Goal: Obtain resource: Download file/media

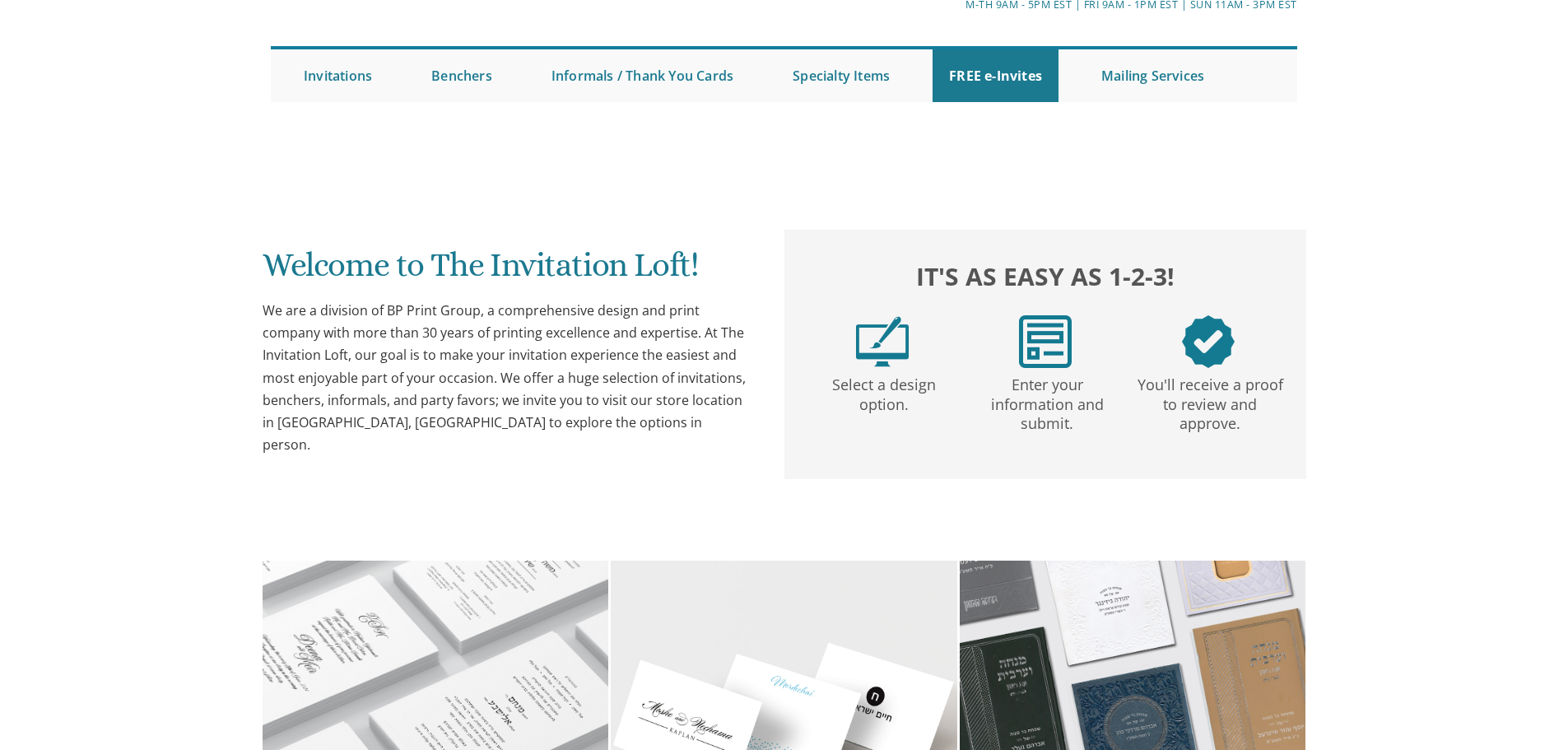
scroll to position [119, 0]
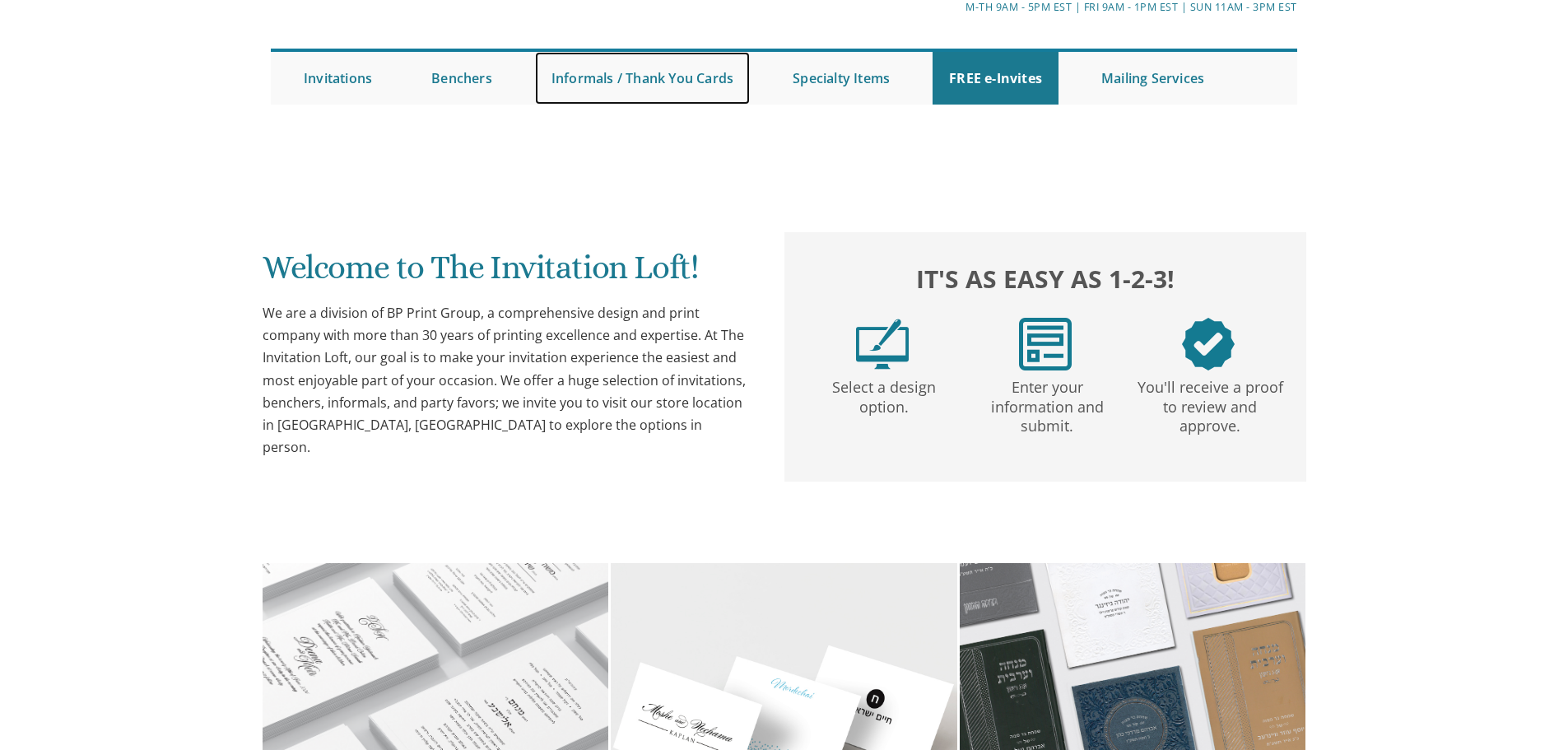
click at [614, 105] on link "Informals / Thank You Cards" at bounding box center [641, 78] width 214 height 53
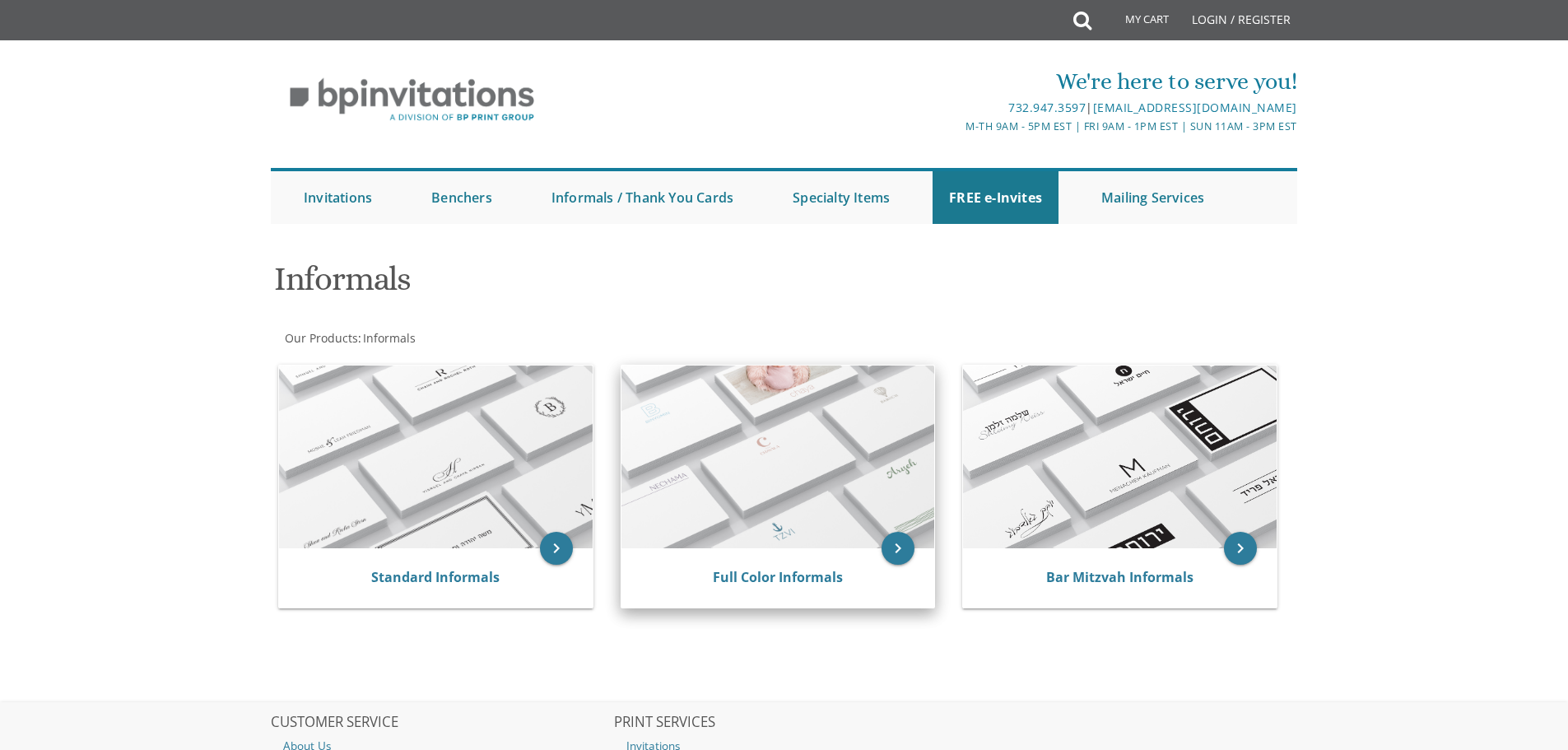
click at [784, 518] on img at bounding box center [778, 456] width 314 height 182
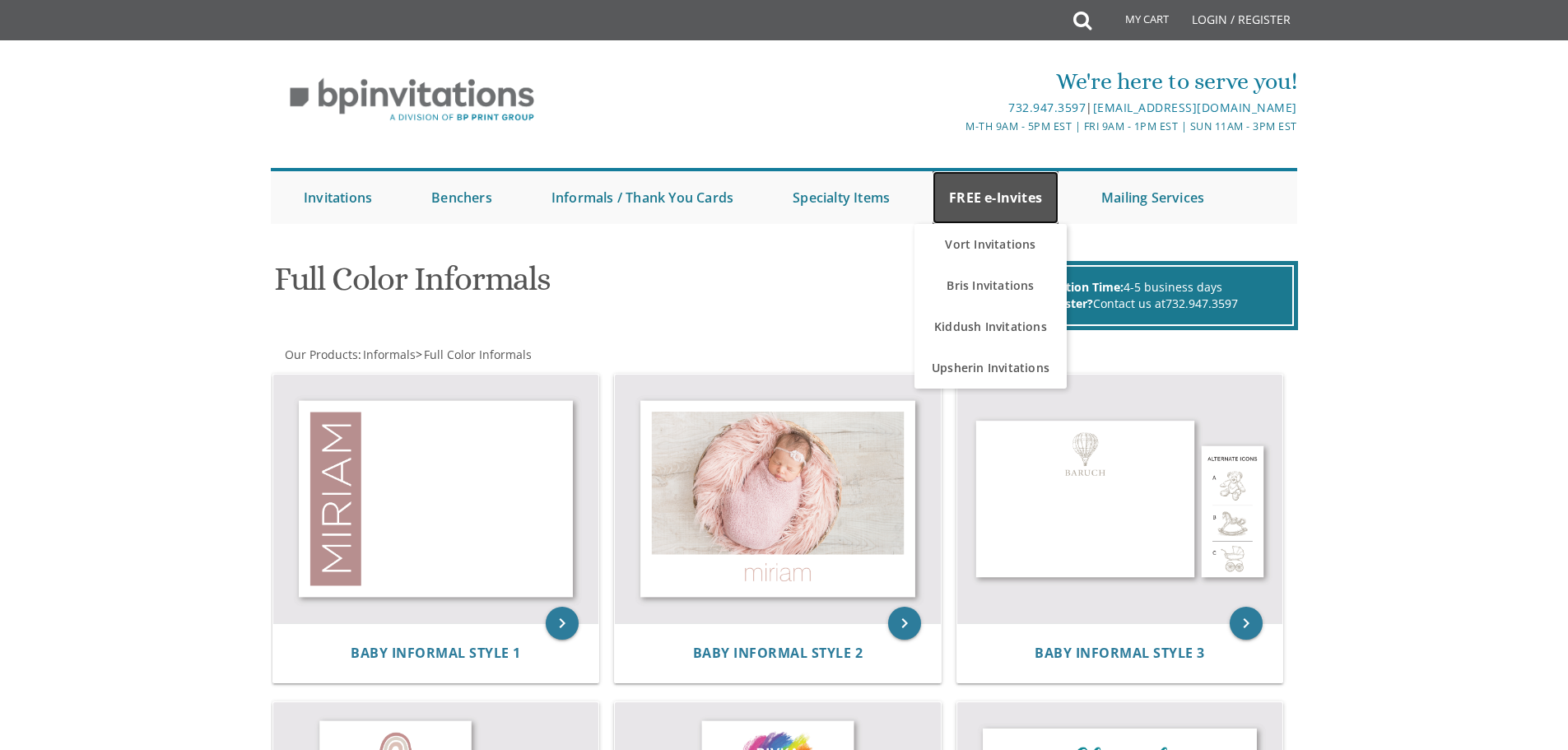
click at [1026, 208] on link "FREE e-Invites" at bounding box center [995, 197] width 126 height 53
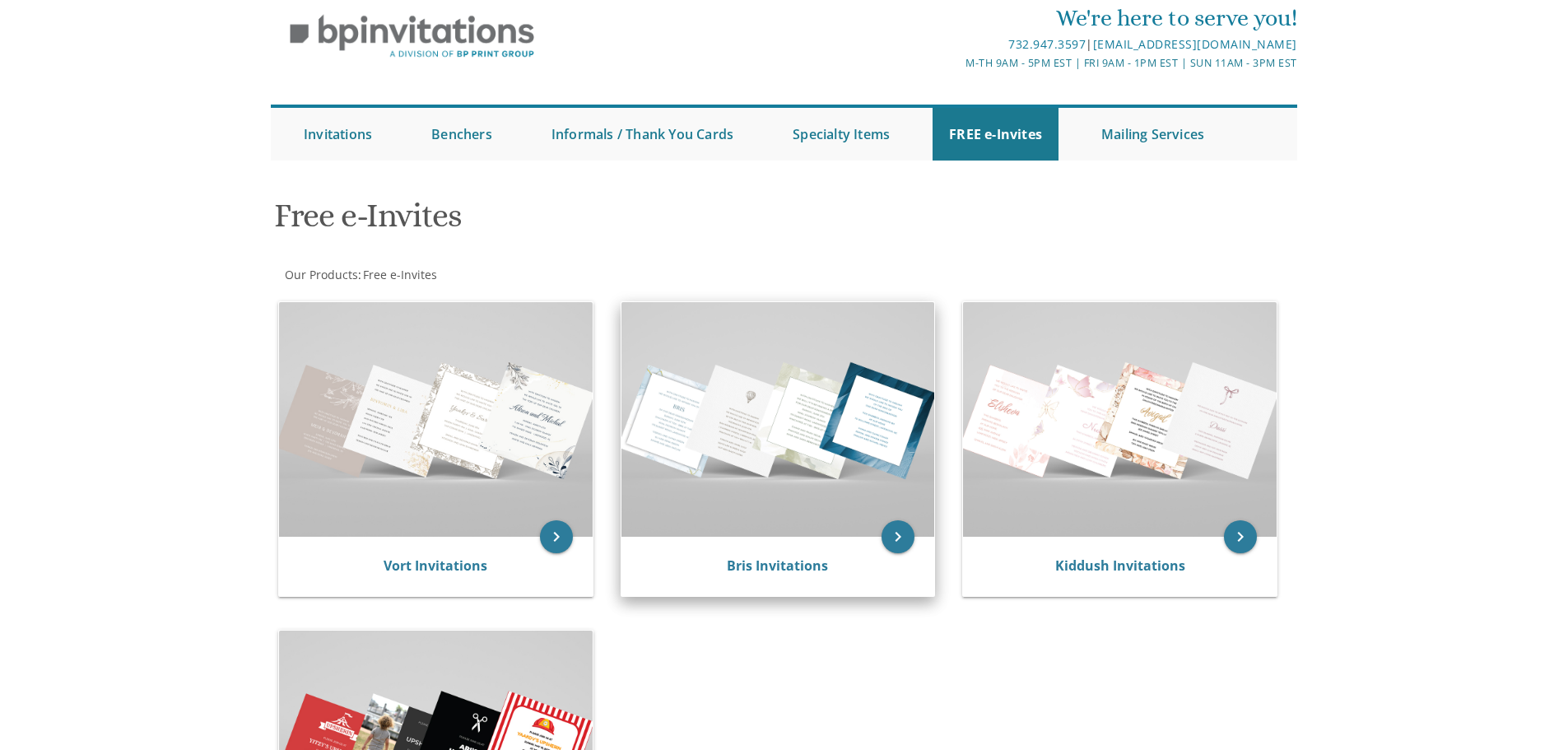
scroll to position [82, 0]
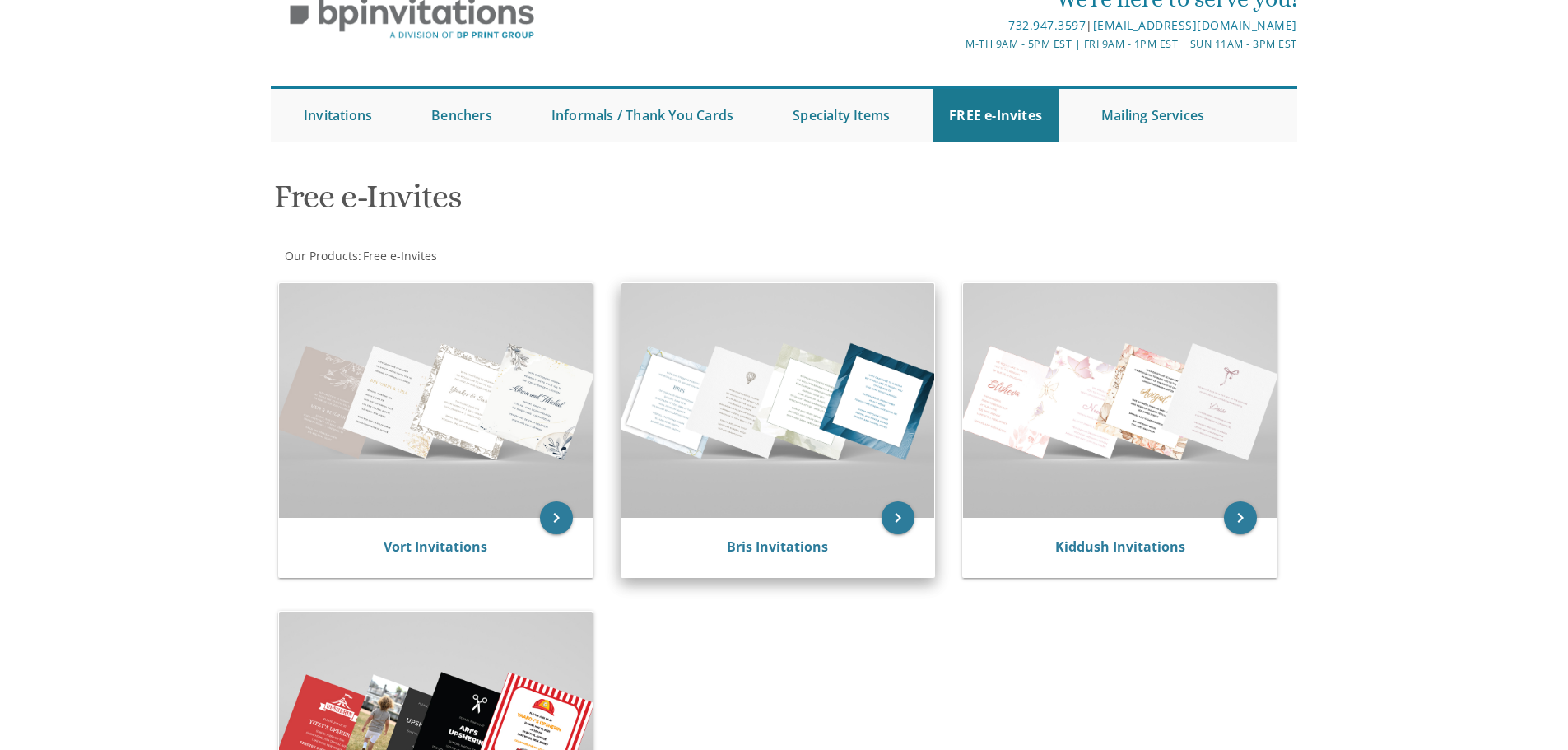
click at [772, 484] on img at bounding box center [778, 401] width 314 height 234
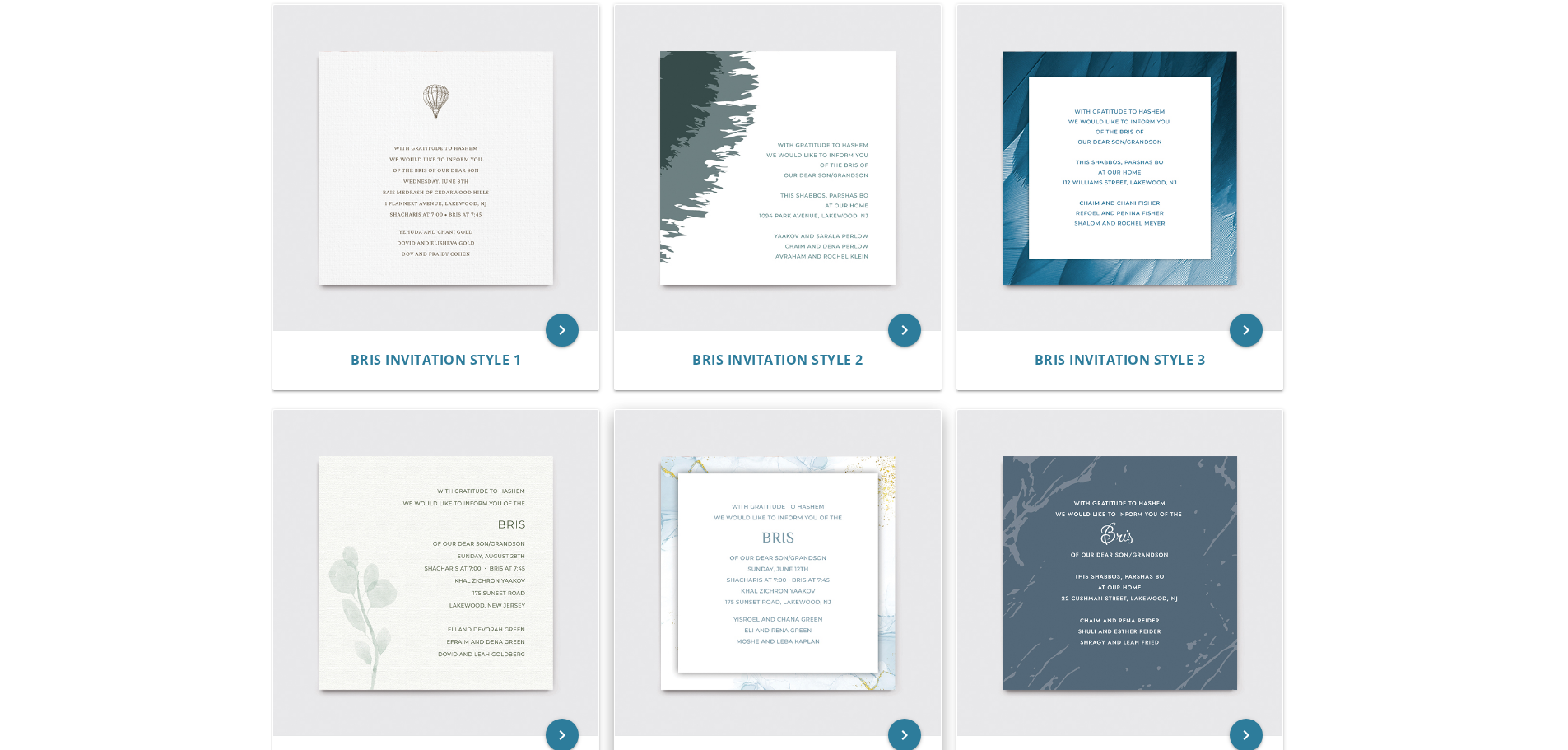
scroll to position [482, 0]
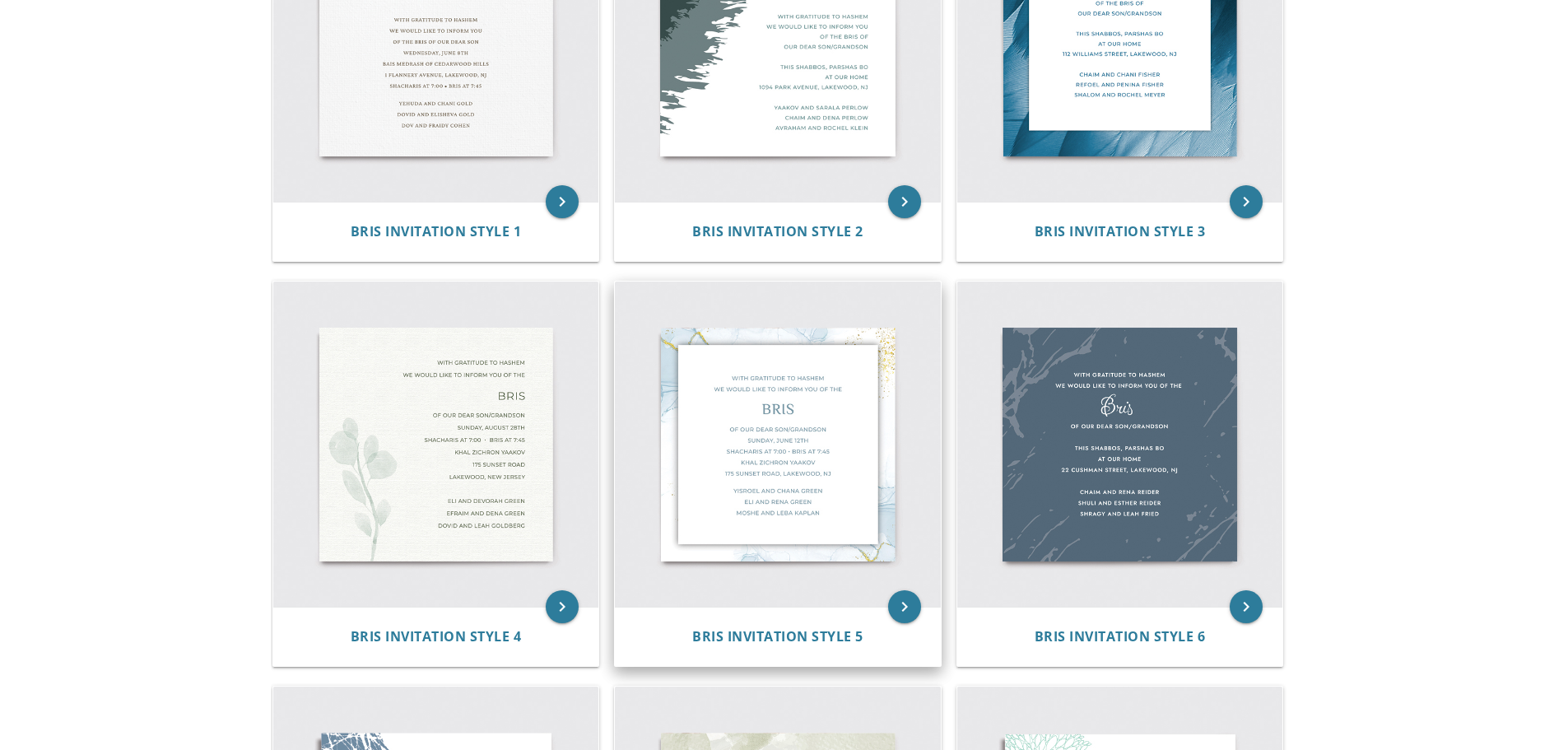
click at [769, 460] on img at bounding box center [777, 444] width 326 height 326
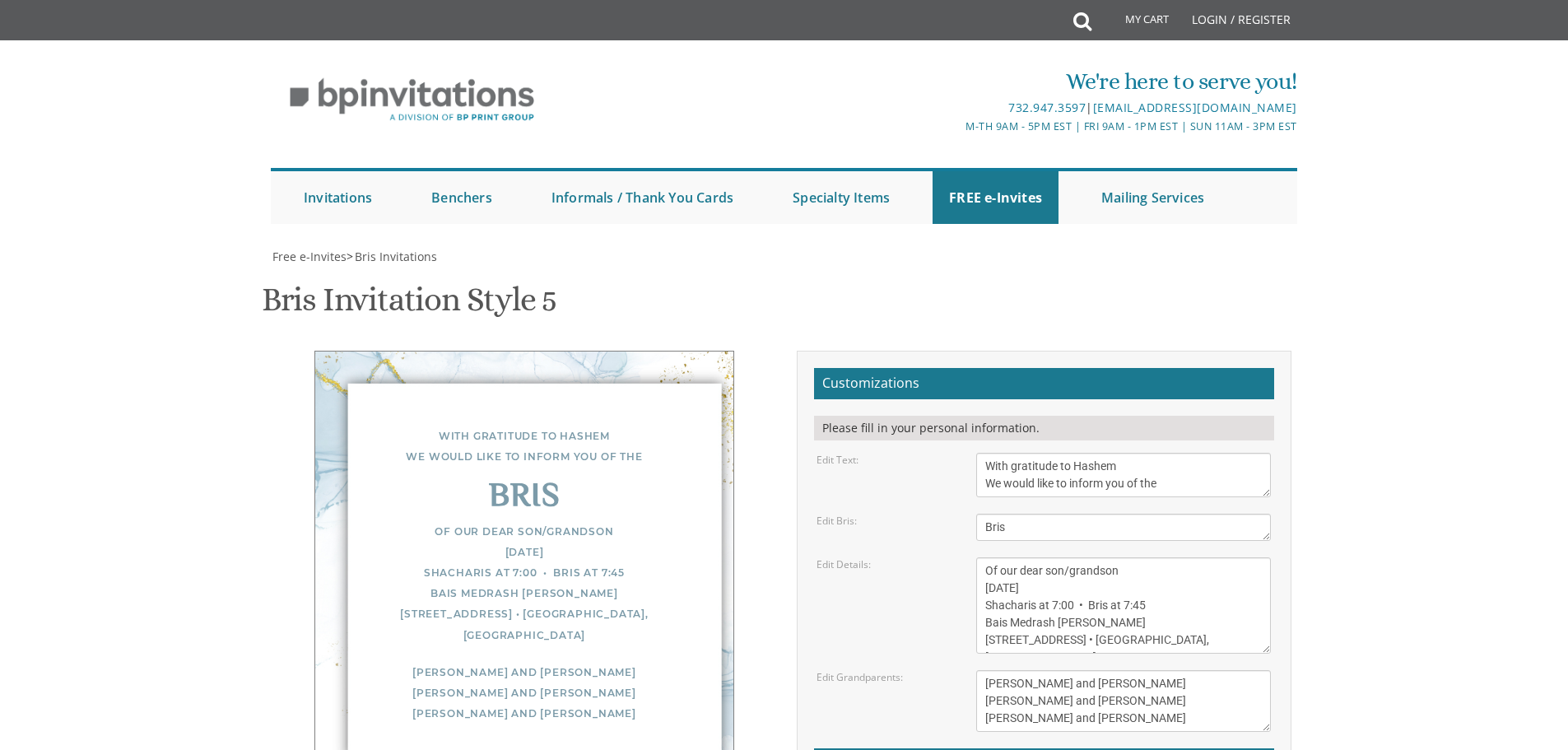
scroll to position [164, 0]
drag, startPoint x: 1106, startPoint y: 424, endPoint x: 929, endPoint y: 423, distance: 177.0
click at [929, 557] on div "Edit Details: Of our dear son/grandson [DATE] Shacharis at 7:00 • Bris at 7:45 …" at bounding box center [1043, 605] width 479 height 96
click at [1135, 452] on textarea "With gratitude to Hashem We would like to inform you of the" at bounding box center [1124, 474] width 295 height 44
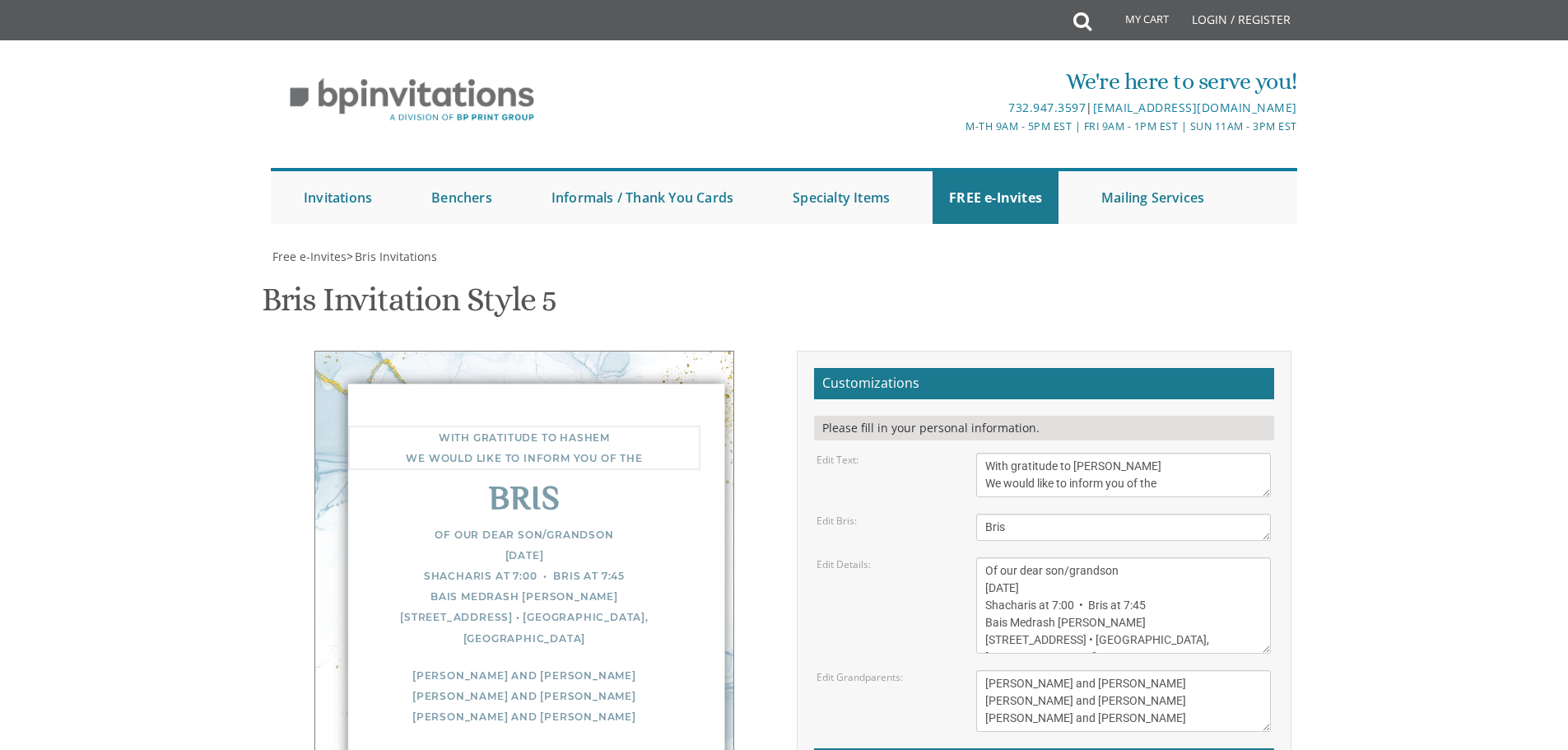
type textarea "With gratitude to [PERSON_NAME] We would like to inform you of the"
drag, startPoint x: 1027, startPoint y: 342, endPoint x: 961, endPoint y: 341, distance: 66.0
click at [961, 557] on div "Edit Details: Of our dear son/grandson [DATE] Shacharis at 7:00 • Bris at 7:45 …" at bounding box center [1043, 605] width 479 height 96
drag, startPoint x: 1135, startPoint y: 339, endPoint x: 1060, endPoint y: 339, distance: 75.0
click at [1051, 557] on textarea "Of our dear son/grandson [DATE] Shacharis at 7:00 • Bris at 7:45 Bais Medrash […" at bounding box center [1124, 605] width 295 height 96
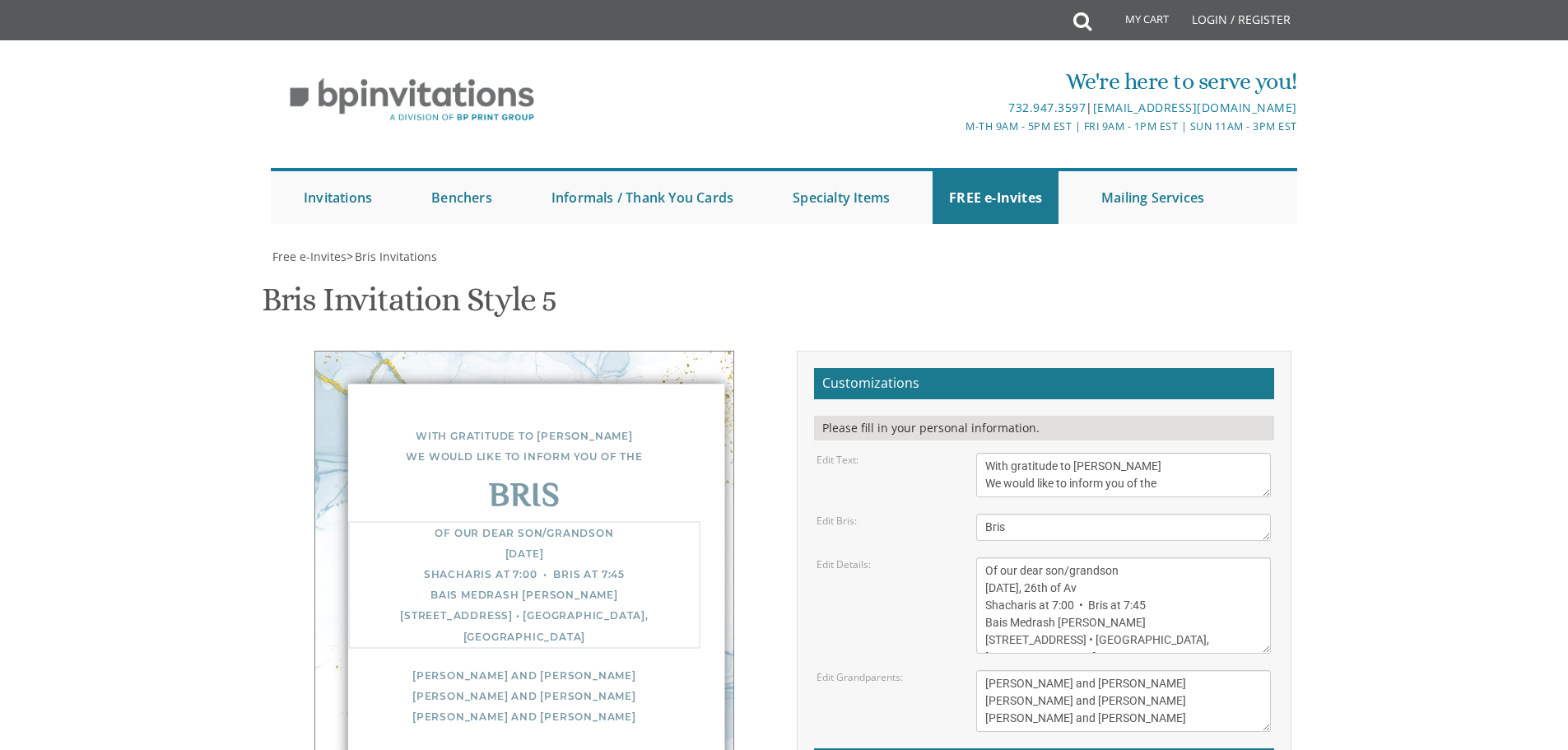
drag, startPoint x: 1069, startPoint y: 358, endPoint x: 1048, endPoint y: 359, distance: 21.0
click at [1048, 557] on textarea "Of our dear son/grandson [DATE] Shacharis at 7:00 • Bris at 7:45 Bais Medrash […" at bounding box center [1124, 605] width 295 height 96
click at [1053, 557] on textarea "Of our dear son/grandson [DATE] Shacharis at 7:00 • Bris at 7:45 Bais Medrash […" at bounding box center [1124, 605] width 295 height 96
click at [1048, 557] on textarea "Of our dear son/grandson [DATE] Shacharis at 7:00 • Bris at 7:45 Bais Medrash […" at bounding box center [1124, 605] width 295 height 96
click at [1060, 557] on textarea "Of our dear son/grandson [DATE] Shacharis at 7:00 • Bris at 7:45 Bais Medrash […" at bounding box center [1124, 605] width 295 height 96
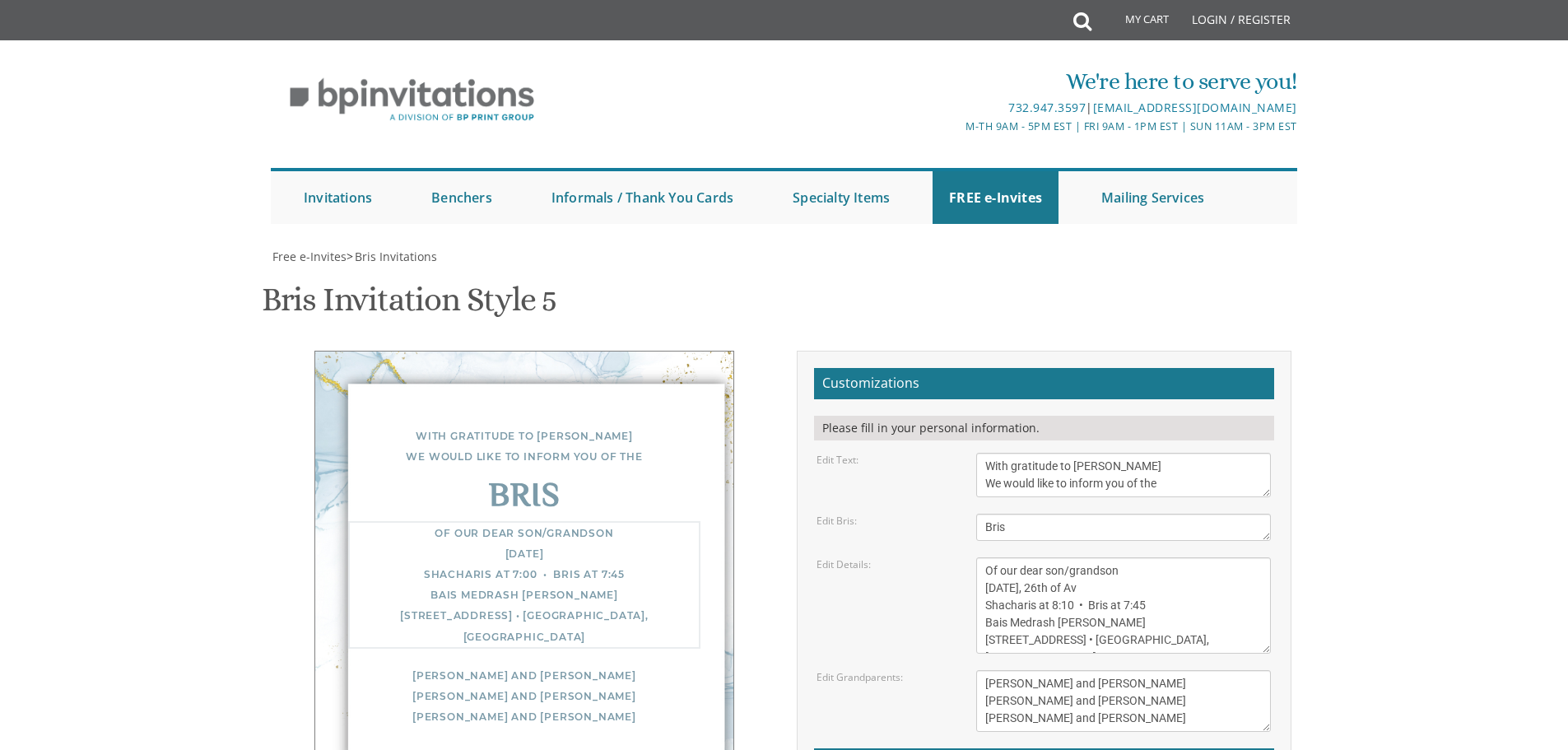
click at [1122, 557] on textarea "Of our dear son/grandson [DATE] Shacharis at 7:00 • Bris at 7:45 Bais Medrash […" at bounding box center [1124, 605] width 295 height 96
click at [1131, 557] on textarea "Of our dear son/grandson [DATE] Shacharis at 7:00 • Bris at 7:45 Bais Medrash […" at bounding box center [1124, 605] width 295 height 96
click at [1199, 557] on textarea "Of our dear son/grandson [DATE] Shacharis at 7:00 • Bris at 7:45 Bais Medrash […" at bounding box center [1124, 605] width 295 height 96
drag, startPoint x: 1107, startPoint y: 383, endPoint x: 974, endPoint y: 367, distance: 134.0
click at [974, 557] on div "Of our dear son/grandson [DATE] Shacharis at 7:00 • Bris at 7:45 Bais Medrash […" at bounding box center [1124, 605] width 319 height 96
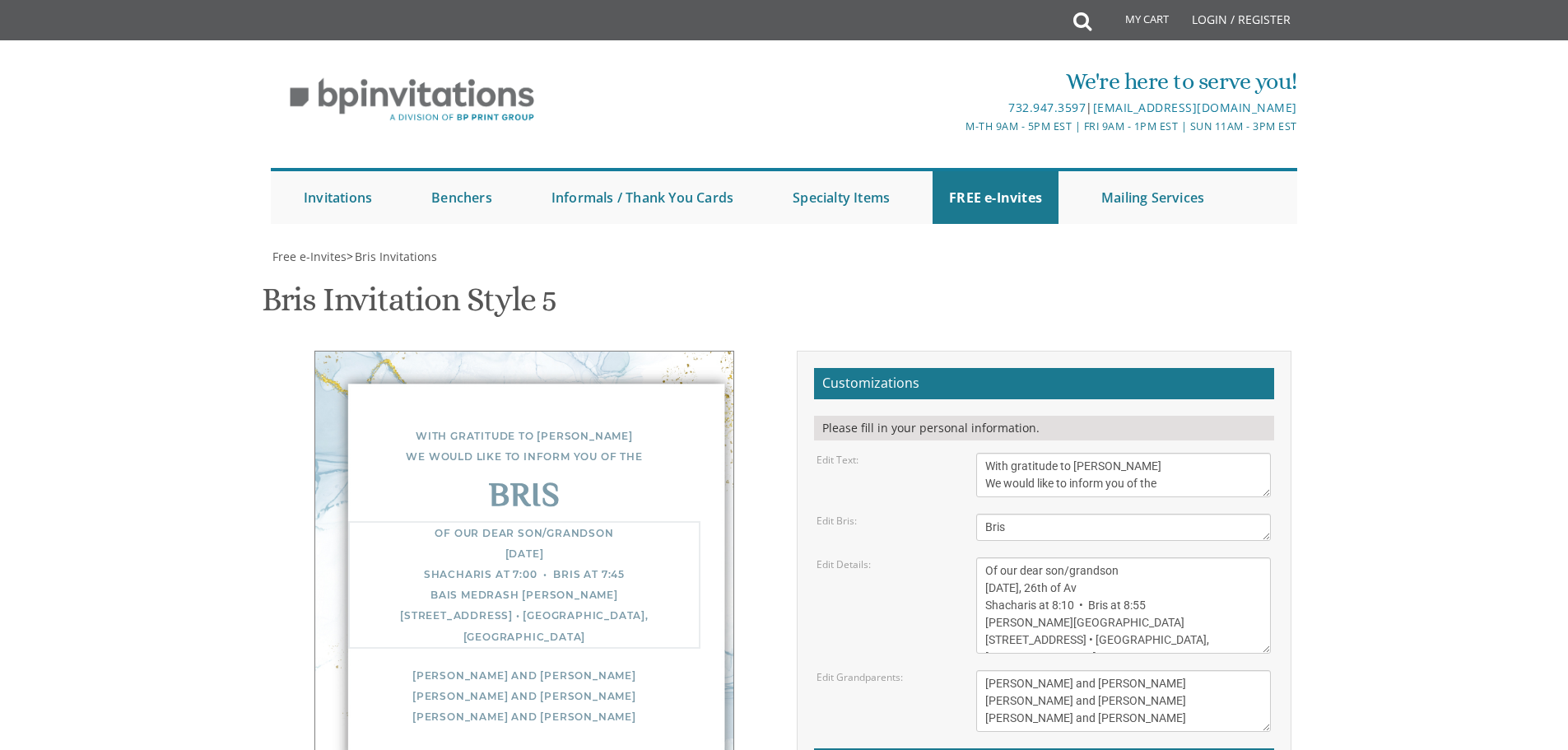
click at [1030, 557] on textarea "Of our dear son/grandson [DATE] Shacharis at 7:00 • Bris at 7:45 Bais Medrash […" at bounding box center [1124, 605] width 295 height 96
click at [1036, 557] on textarea "Of our dear son/grandson [DATE] Shacharis at 7:00 • Bris at 7:45 Bais Medrash […" at bounding box center [1124, 605] width 295 height 96
click at [1032, 557] on textarea "Of our dear son/grandson [DATE] Shacharis at 7:00 • Bris at 7:45 Bais Medrash […" at bounding box center [1124, 605] width 295 height 96
drag, startPoint x: 1080, startPoint y: 376, endPoint x: 1070, endPoint y: 377, distance: 10.0
click at [1070, 557] on textarea "Of our dear son/grandson [DATE] Shacharis at 7:00 • Bris at 7:45 Bais Medrash […" at bounding box center [1124, 605] width 295 height 96
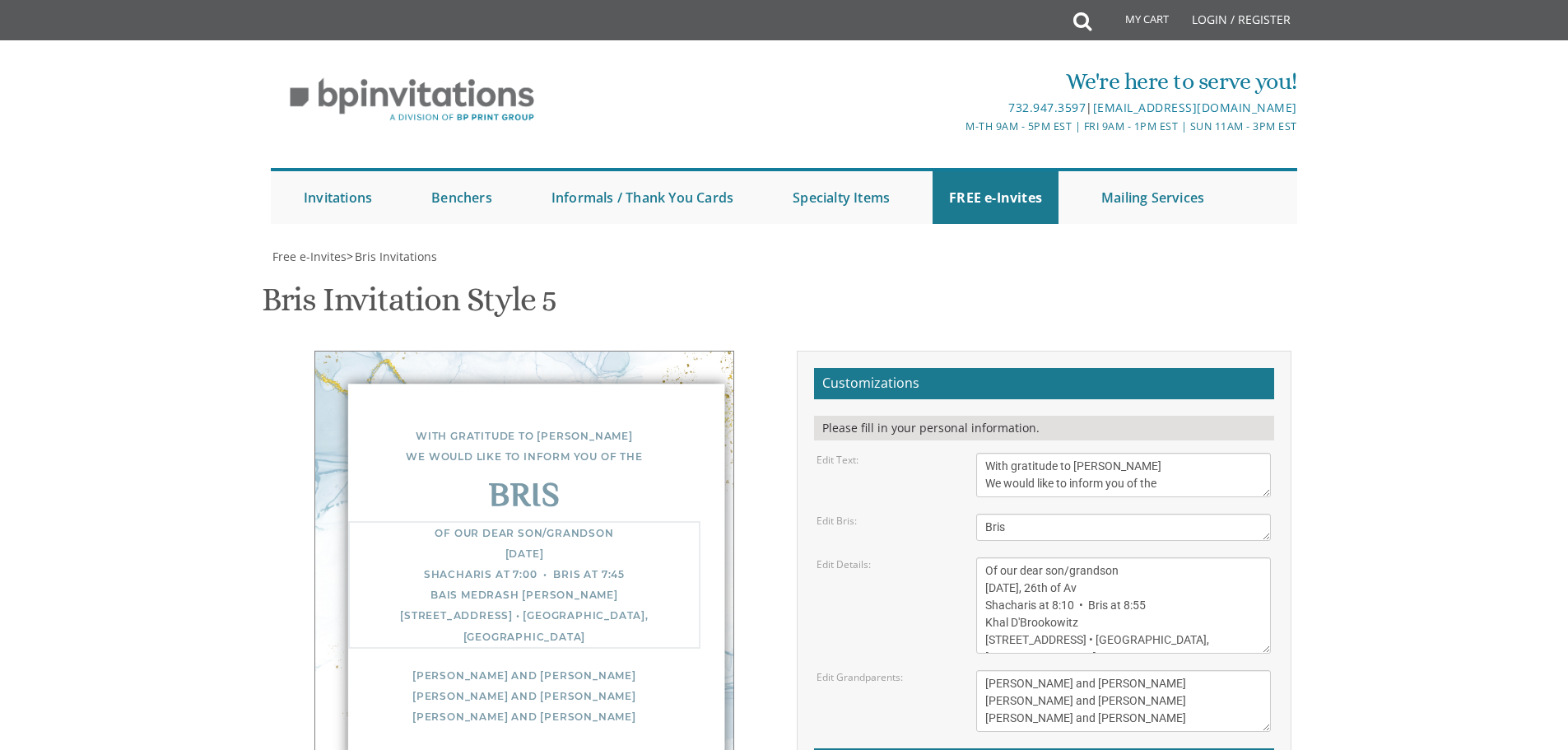
click at [1054, 557] on textarea "Of our dear son/grandson [DATE] Shacharis at 7:00 • Bris at 7:45 Bais Medrash […" at bounding box center [1124, 605] width 295 height 96
drag, startPoint x: 1074, startPoint y: 381, endPoint x: 1062, endPoint y: 381, distance: 12.0
click at [1062, 557] on textarea "Of our dear son/grandson [DATE] Shacharis at 7:00 • Bris at 7:45 Bais Medrash […" at bounding box center [1124, 605] width 295 height 96
click at [998, 557] on textarea "Of our dear son/grandson [DATE] Shacharis at 7:00 • Bris at 7:45 Bais Medrash […" at bounding box center [1124, 605] width 295 height 96
drag, startPoint x: 1006, startPoint y: 393, endPoint x: 970, endPoint y: 390, distance: 36.1
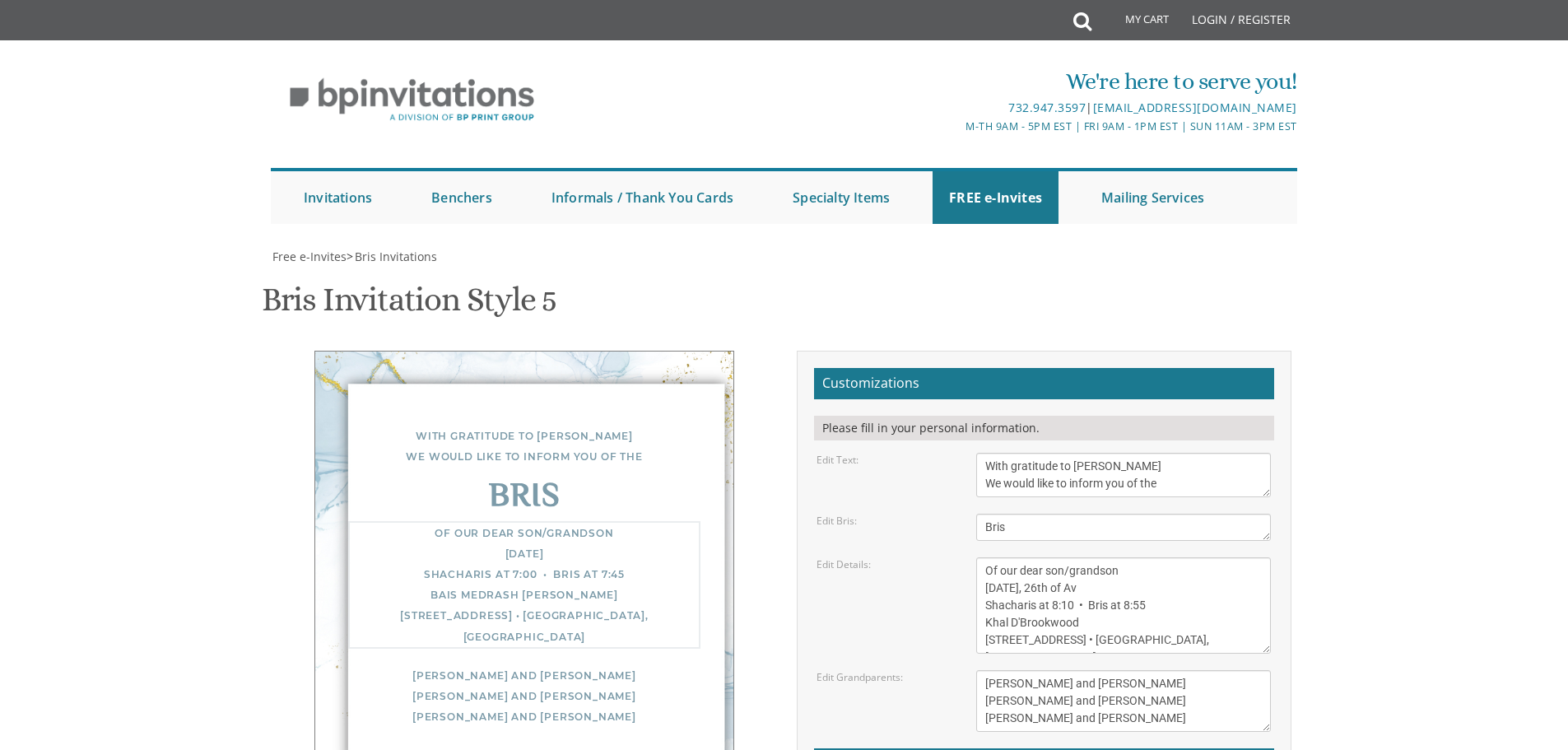
click at [971, 557] on div "Of our dear son/grandson [DATE] Shacharis at 7:00 • Bris at 7:45 Bais Medrash […" at bounding box center [1124, 605] width 319 height 96
drag, startPoint x: 1083, startPoint y: 390, endPoint x: 1003, endPoint y: 393, distance: 80.1
click at [1003, 557] on textarea "Of our dear son/grandson [DATE] Shacharis at 7:00 • Bris at 7:45 Bais Medrash […" at bounding box center [1124, 605] width 295 height 96
drag, startPoint x: 1117, startPoint y: 395, endPoint x: 1066, endPoint y: 395, distance: 51.0
click at [1066, 557] on textarea "Of our dear son/grandson [DATE] Shacharis at 7:00 • Bris at 7:45 Bais Medrash […" at bounding box center [1124, 605] width 295 height 96
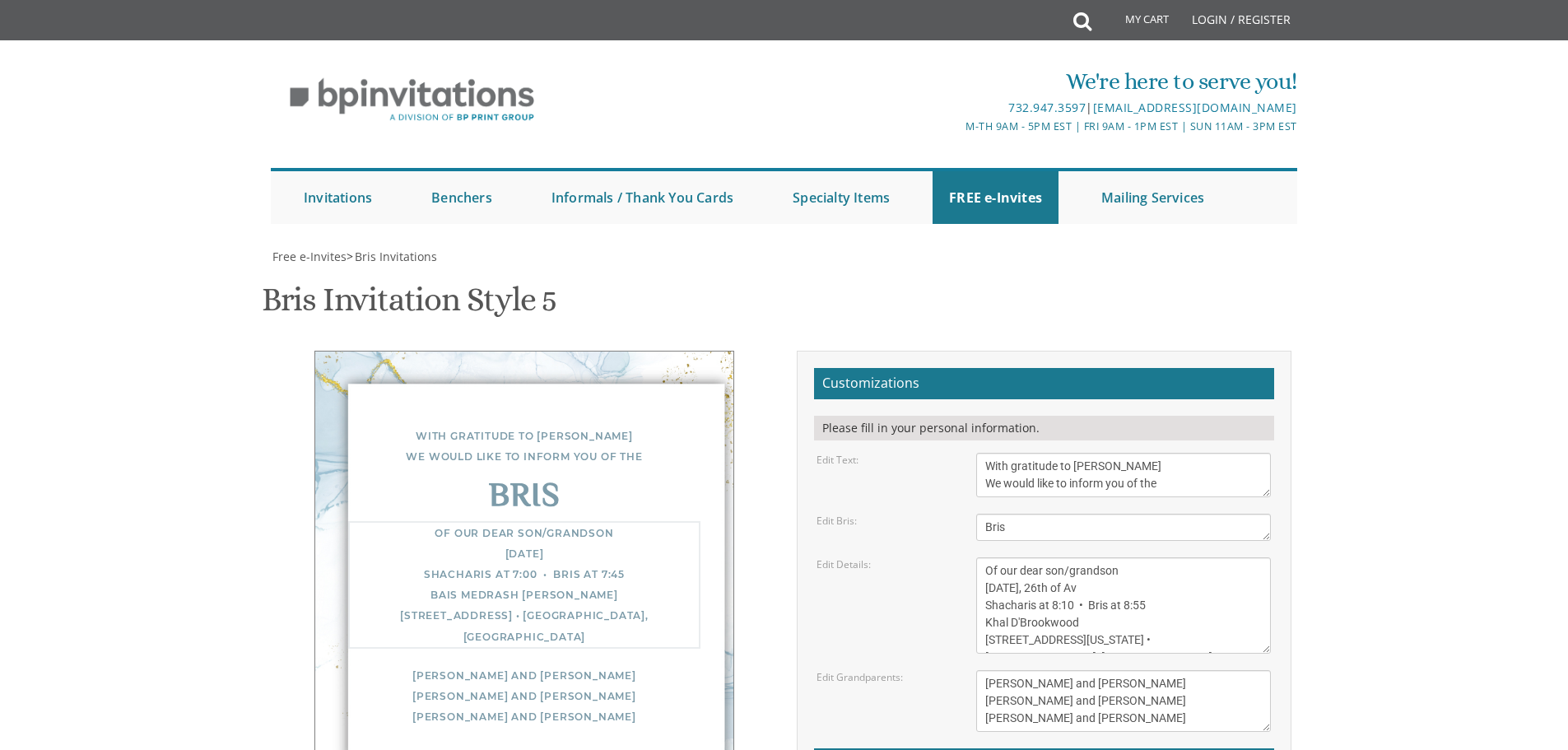
click at [1041, 557] on textarea "Of our dear son/grandson [DATE] Shacharis at 7:00 • Bris at 7:45 Bais Medrash […" at bounding box center [1124, 605] width 295 height 96
type textarea "Of our dear son/grandson [DATE], 26th of Av Shacharis at 8:10 • Bris at 8:55 Kh…"
drag, startPoint x: 1131, startPoint y: 435, endPoint x: 937, endPoint y: 441, distance: 194.1
click at [937, 670] on div "Edit Grandparents: [PERSON_NAME] and [PERSON_NAME] [PERSON_NAME] and [PERSON_NA…" at bounding box center [1043, 700] width 479 height 61
drag, startPoint x: 1048, startPoint y: 454, endPoint x: 964, endPoint y: 452, distance: 84.0
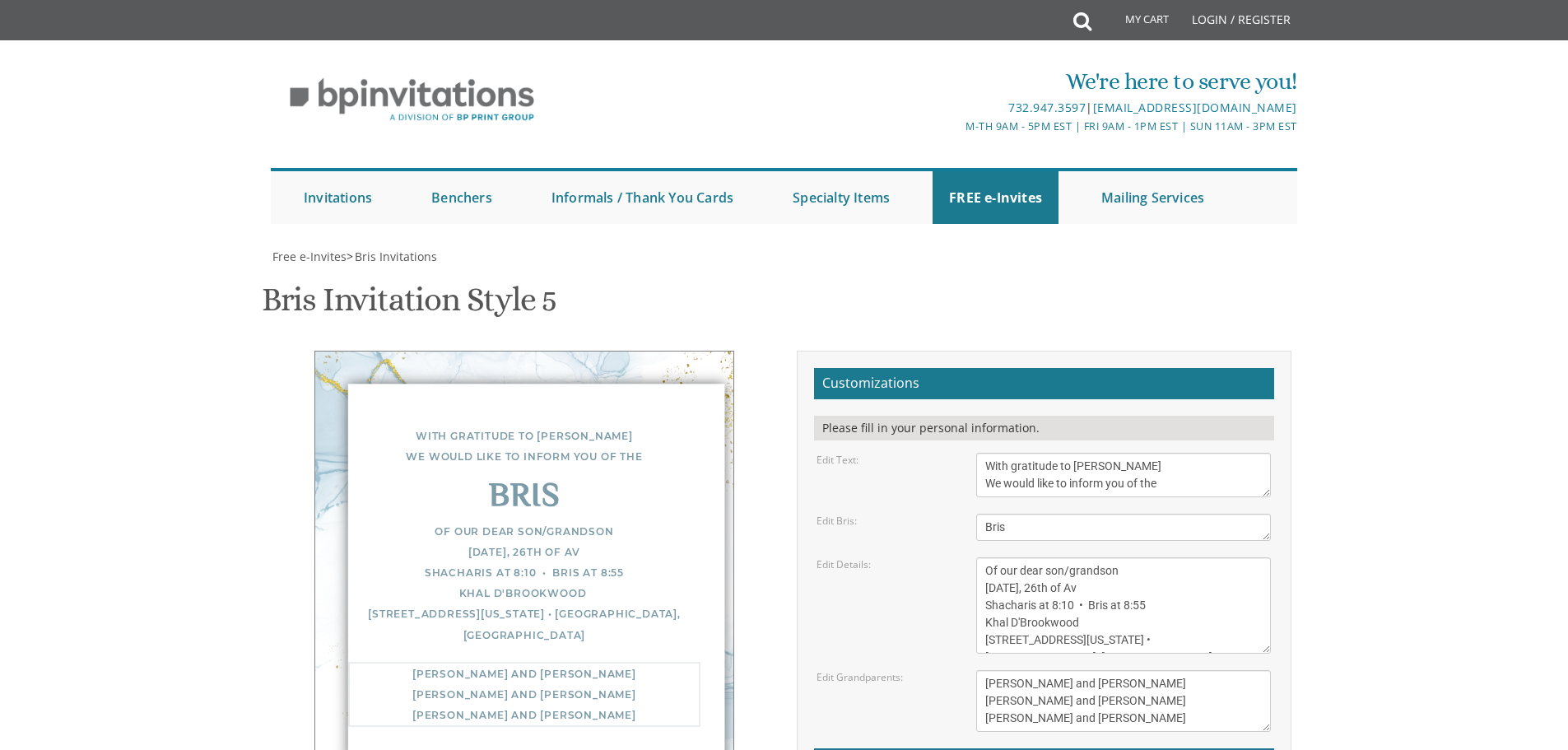
click at [964, 670] on div "[PERSON_NAME] and [PERSON_NAME] [PERSON_NAME] and [PERSON_NAME] [PERSON_NAME] a…" at bounding box center [1124, 700] width 319 height 61
click at [1059, 670] on textarea "[PERSON_NAME] and [PERSON_NAME] [PERSON_NAME] and [PERSON_NAME] [PERSON_NAME] a…" at bounding box center [1124, 700] width 295 height 61
drag, startPoint x: 1058, startPoint y: 457, endPoint x: 951, endPoint y: 445, distance: 107.7
click at [951, 670] on div "Edit Grandparents: [PERSON_NAME] and [PERSON_NAME] [PERSON_NAME] and [PERSON_NA…" at bounding box center [1043, 700] width 479 height 61
drag, startPoint x: 1105, startPoint y: 472, endPoint x: 921, endPoint y: 458, distance: 184.5
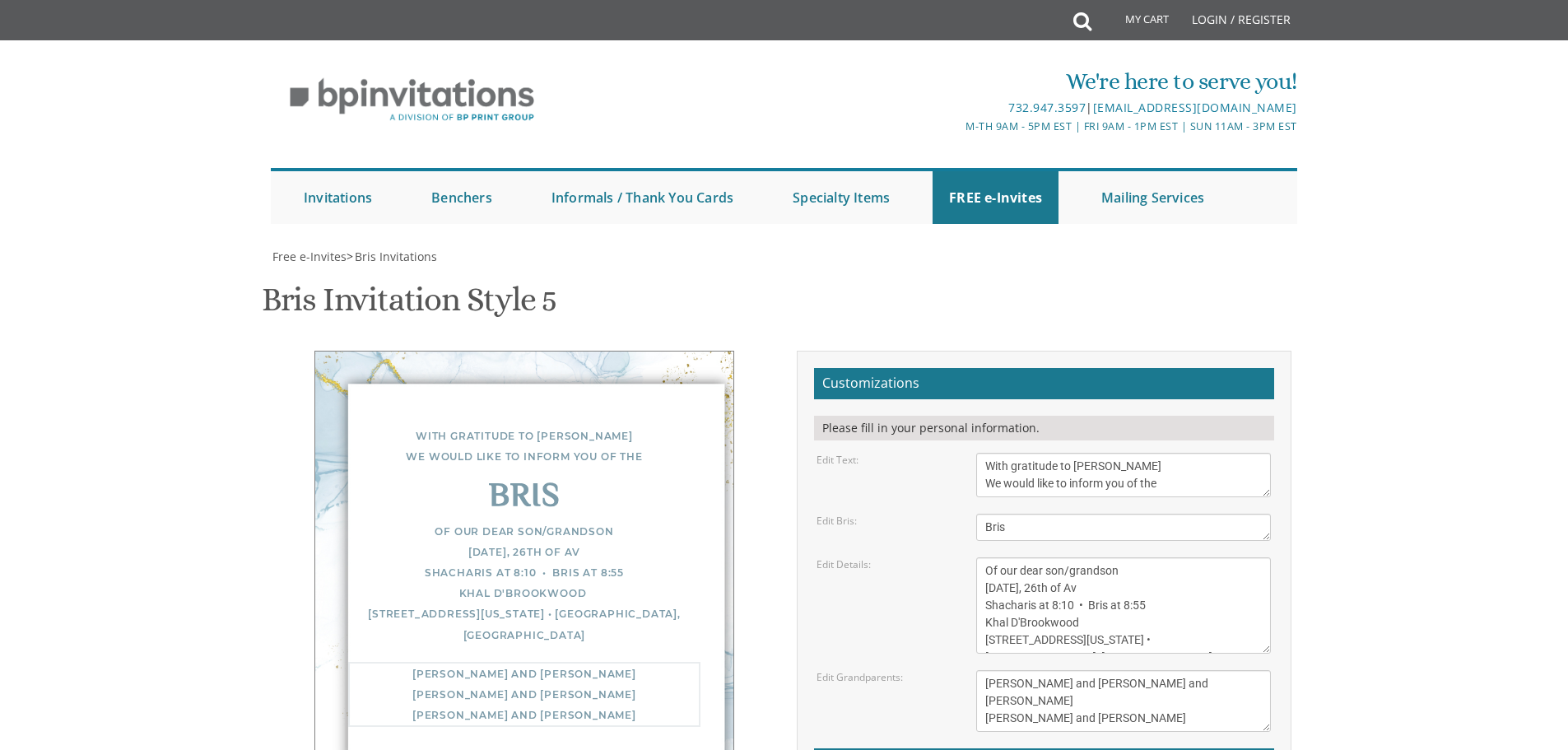
click at [922, 670] on div "Edit Grandparents: [PERSON_NAME] and [PERSON_NAME] [PERSON_NAME] and [PERSON_NA…" at bounding box center [1043, 700] width 479 height 61
click at [1122, 670] on textarea "[PERSON_NAME] and [PERSON_NAME] [PERSON_NAME] and [PERSON_NAME] [PERSON_NAME] a…" at bounding box center [1124, 700] width 295 height 61
drag, startPoint x: 1117, startPoint y: 470, endPoint x: 953, endPoint y: 475, distance: 164.1
click at [953, 670] on div "Edit Grandparents: [PERSON_NAME] and [PERSON_NAME] [PERSON_NAME] and [PERSON_NA…" at bounding box center [1043, 700] width 479 height 61
type textarea "[PERSON_NAME] and [PERSON_NAME] and [PERSON_NAME] and [PERSON_NAME]"
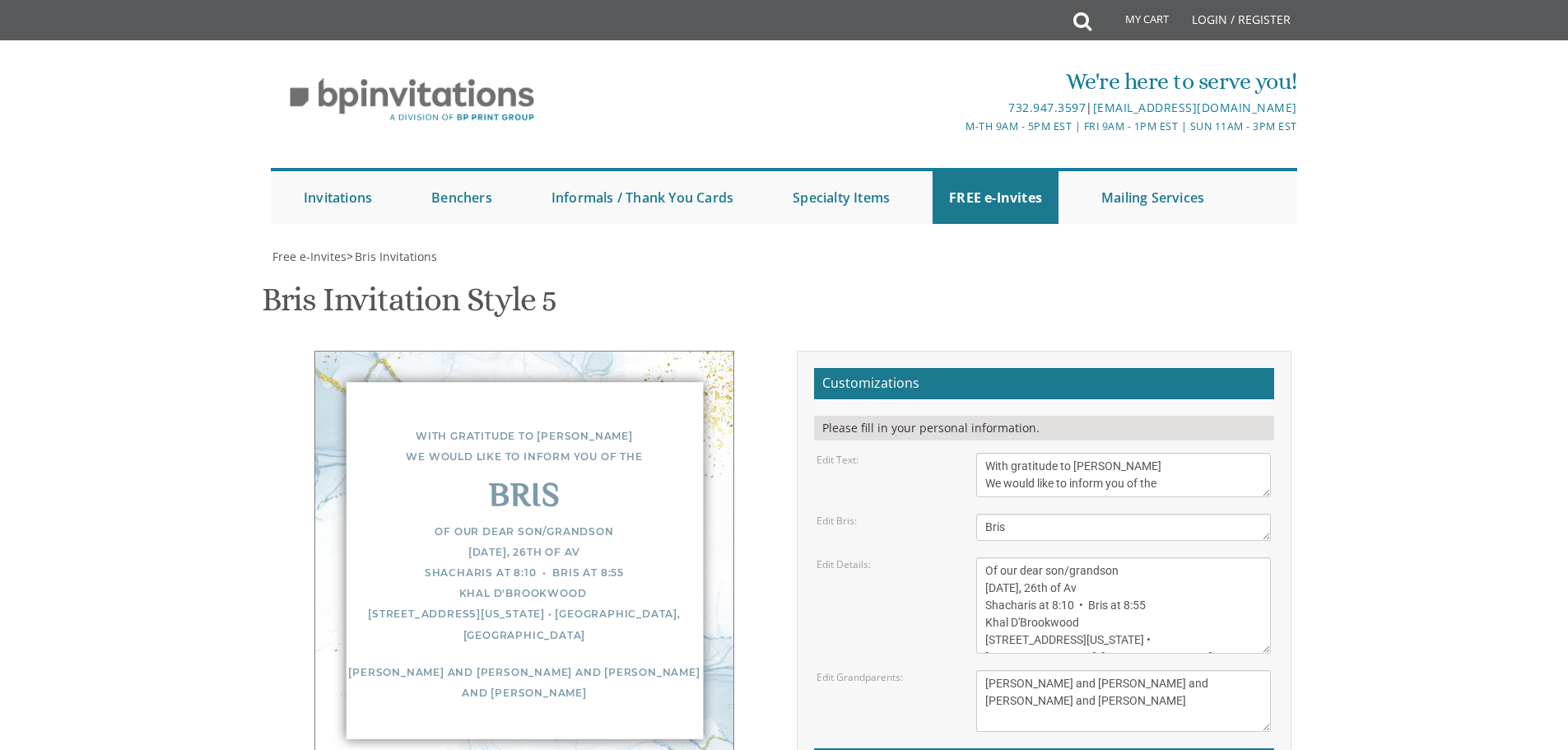
click at [1421, 557] on body "My Cart Total: View Cart Item(s) Submit My Cart Total: View Cart Item(s) Login …" at bounding box center [784, 672] width 1568 height 1343
type input "[EMAIL_ADDRESS][DOMAIN_NAME]"
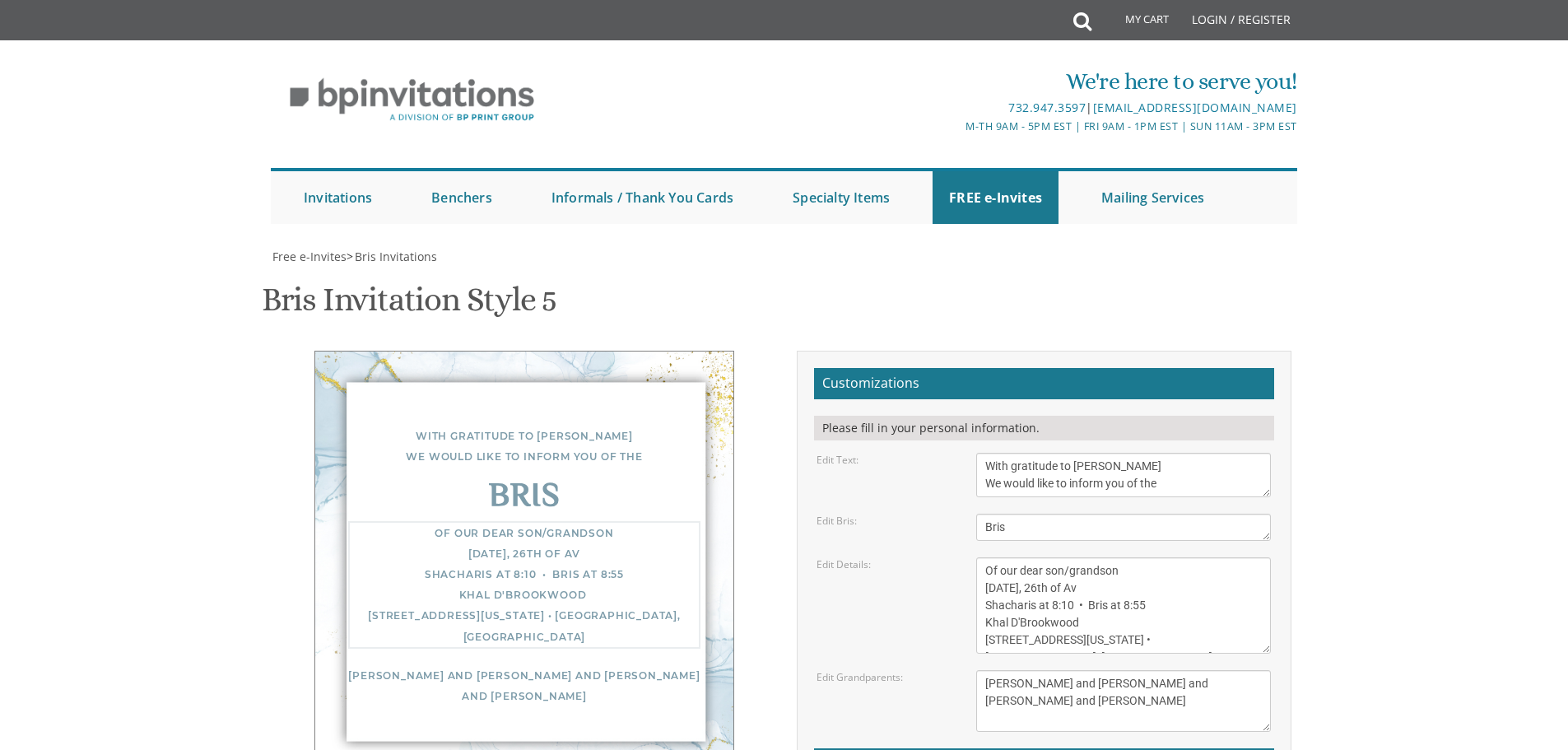
drag, startPoint x: 1045, startPoint y: 196, endPoint x: 1035, endPoint y: 196, distance: 10.0
click at [1035, 557] on textarea "Of our dear son/grandson [DATE] Shacharis at 7:00 • Bris at 7:45 Bais Medrash […" at bounding box center [1124, 605] width 295 height 96
